Goal: Task Accomplishment & Management: Manage account settings

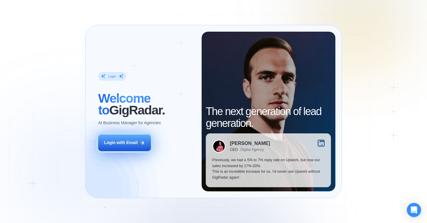
click at [138, 142] on button "Login with Email" at bounding box center [124, 143] width 53 height 17
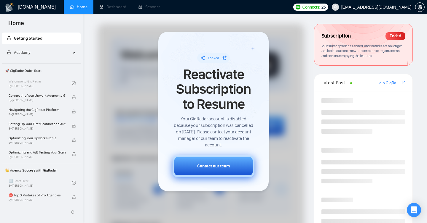
click at [218, 166] on div "Contact our team" at bounding box center [213, 167] width 33 height 6
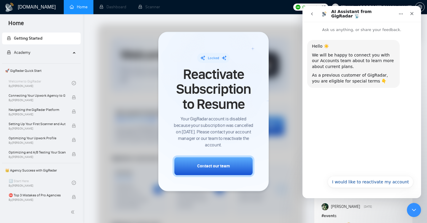
click at [348, 176] on div "I would like to reactivate my account I would like to reactivate my account" at bounding box center [361, 182] width 119 height 21
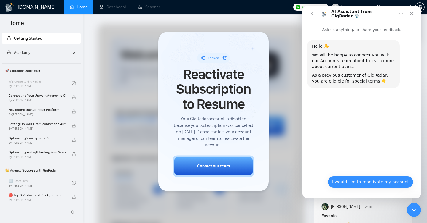
click at [351, 184] on button "I would like to reactivate my account" at bounding box center [370, 182] width 86 height 12
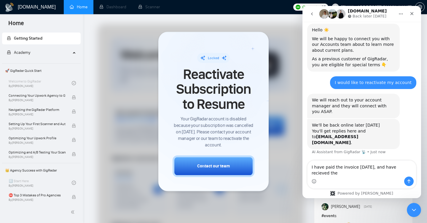
scroll to position [22, 0]
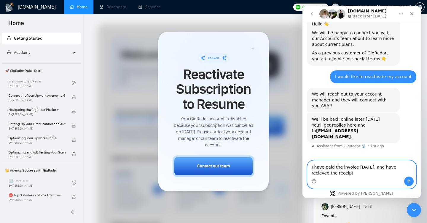
click at [400, 168] on textarea "I have paid the invoice 2 days ago, and have recieved the receipt" at bounding box center [361, 169] width 108 height 16
type textarea "I have paid the invoice 2 days ago, and have received the receipt"
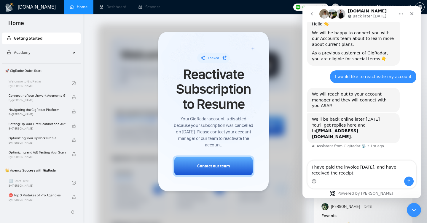
click at [343, 178] on div "Intercom messenger" at bounding box center [361, 181] width 108 height 9
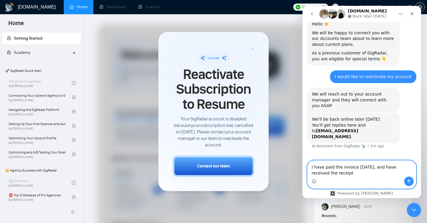
click at [344, 173] on textarea "I have paid the invoice 2 days ago, and have received the receipt" at bounding box center [361, 169] width 108 height 16
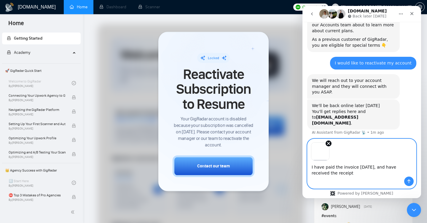
scroll to position [44, 0]
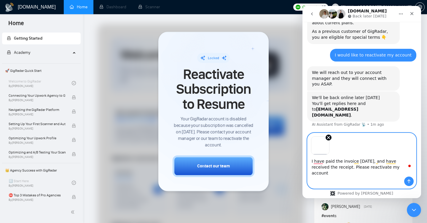
type textarea "I have paid the invoice 2 days ago, and have received the receipt. Please react…"
click at [411, 181] on button "Send a message…" at bounding box center [408, 181] width 9 height 9
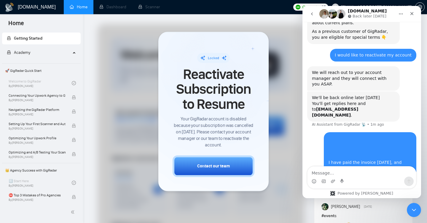
scroll to position [69, 0]
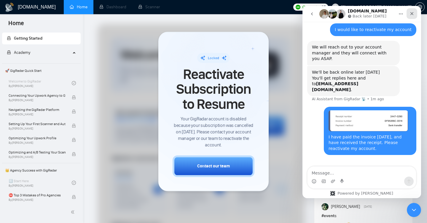
click at [412, 16] on icon "Close" at bounding box center [411, 13] width 5 height 5
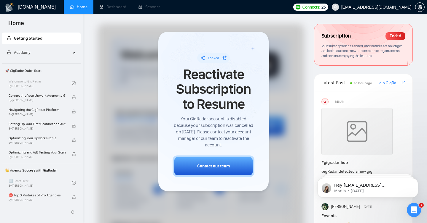
scroll to position [0, 0]
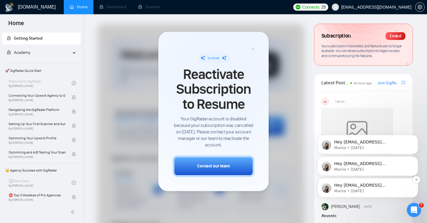
click at [341, 184] on p "Hey fasih0236@gmail.com, Looks like your Upwork agency Think Tech ran out of co…" at bounding box center [372, 186] width 76 height 6
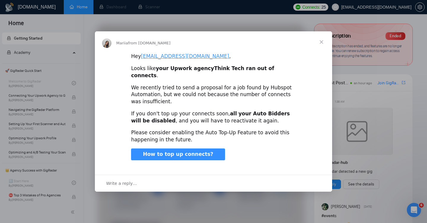
click at [321, 45] on span "Close" at bounding box center [321, 41] width 21 height 21
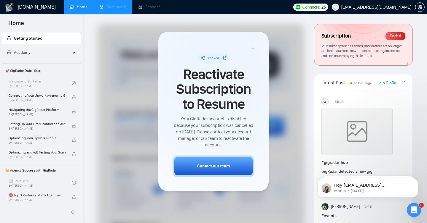
click at [112, 9] on li "Dashboard" at bounding box center [112, 7] width 39 height 14
click at [142, 7] on li "Scanner" at bounding box center [149, 7] width 34 height 14
click at [146, 3] on li "Scanner" at bounding box center [149, 7] width 34 height 14
click at [424, 8] on div "Connects: 25 fasih0236@gmail.com" at bounding box center [358, 7] width 137 height 14
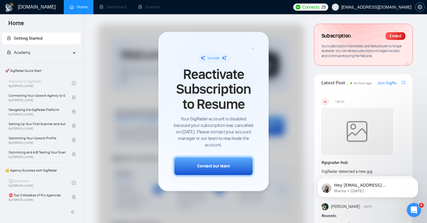
click at [420, 8] on icon "setting" at bounding box center [419, 7] width 4 height 5
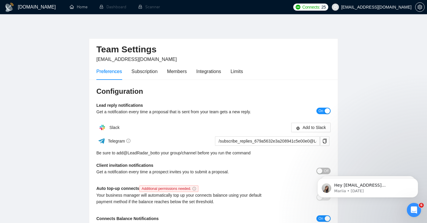
click at [231, 75] on div "Preferences Subscription Members Integrations Limits" at bounding box center [169, 71] width 146 height 17
click at [206, 75] on div "Integrations" at bounding box center [208, 71] width 25 height 7
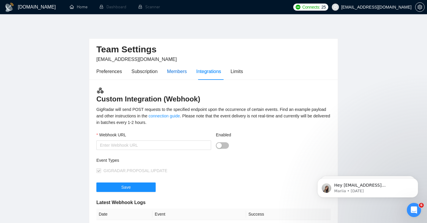
click at [177, 74] on div "Members" at bounding box center [177, 71] width 20 height 7
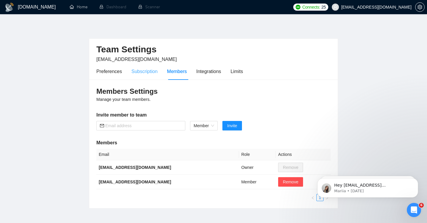
click at [148, 76] on div "Subscription" at bounding box center [144, 71] width 26 height 17
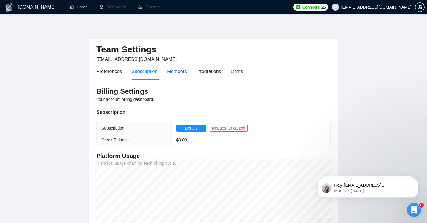
click at [175, 72] on div "Members" at bounding box center [177, 71] width 20 height 7
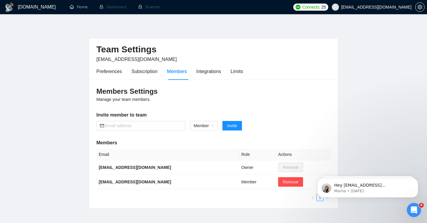
click at [107, 58] on span "fasih0236@gmail.com" at bounding box center [136, 59] width 80 height 5
click at [119, 53] on h2 "Team Settings" at bounding box center [213, 50] width 234 height 12
click at [153, 52] on h2 "Team Settings" at bounding box center [213, 50] width 234 height 12
click at [418, 9] on icon "setting" at bounding box center [419, 7] width 5 height 5
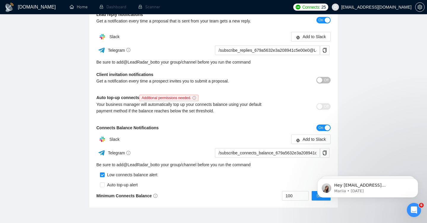
scroll to position [122, 0]
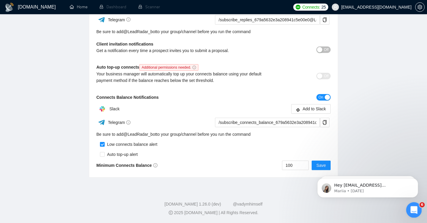
click at [411, 204] on div "Open Intercom Messenger" at bounding box center [413, 210] width 20 height 20
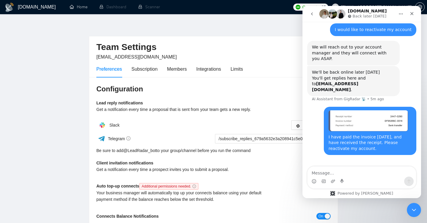
scroll to position [3, 0]
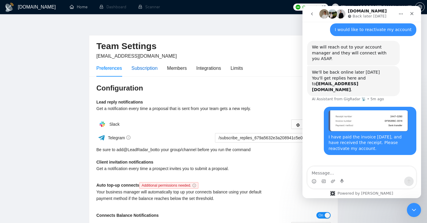
click at [155, 71] on div "Subscription" at bounding box center [144, 68] width 26 height 7
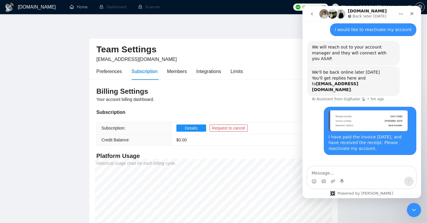
click at [233, 71] on div "Preferences Subscription Members Integrations Limits" at bounding box center [169, 71] width 146 height 17
click at [241, 71] on div "Limits" at bounding box center [237, 71] width 12 height 7
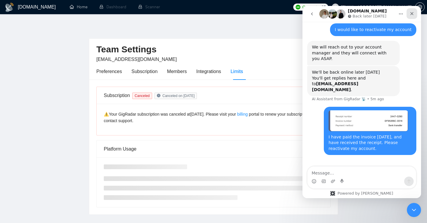
click at [412, 17] on div "Close" at bounding box center [411, 13] width 11 height 11
